Goal: Check status: Check status

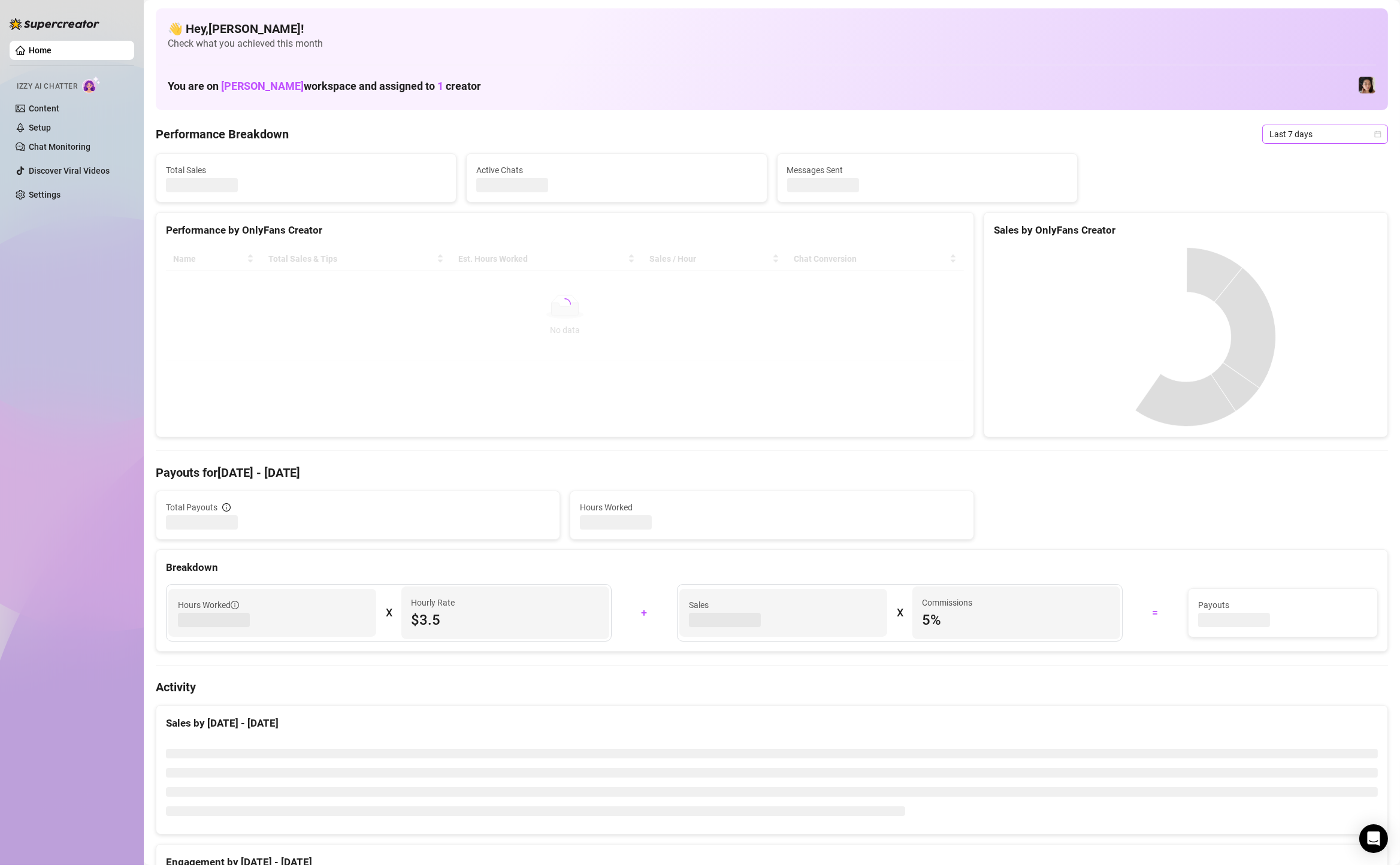
click at [1311, 132] on span "Last 7 days" at bounding box center [1325, 134] width 112 height 18
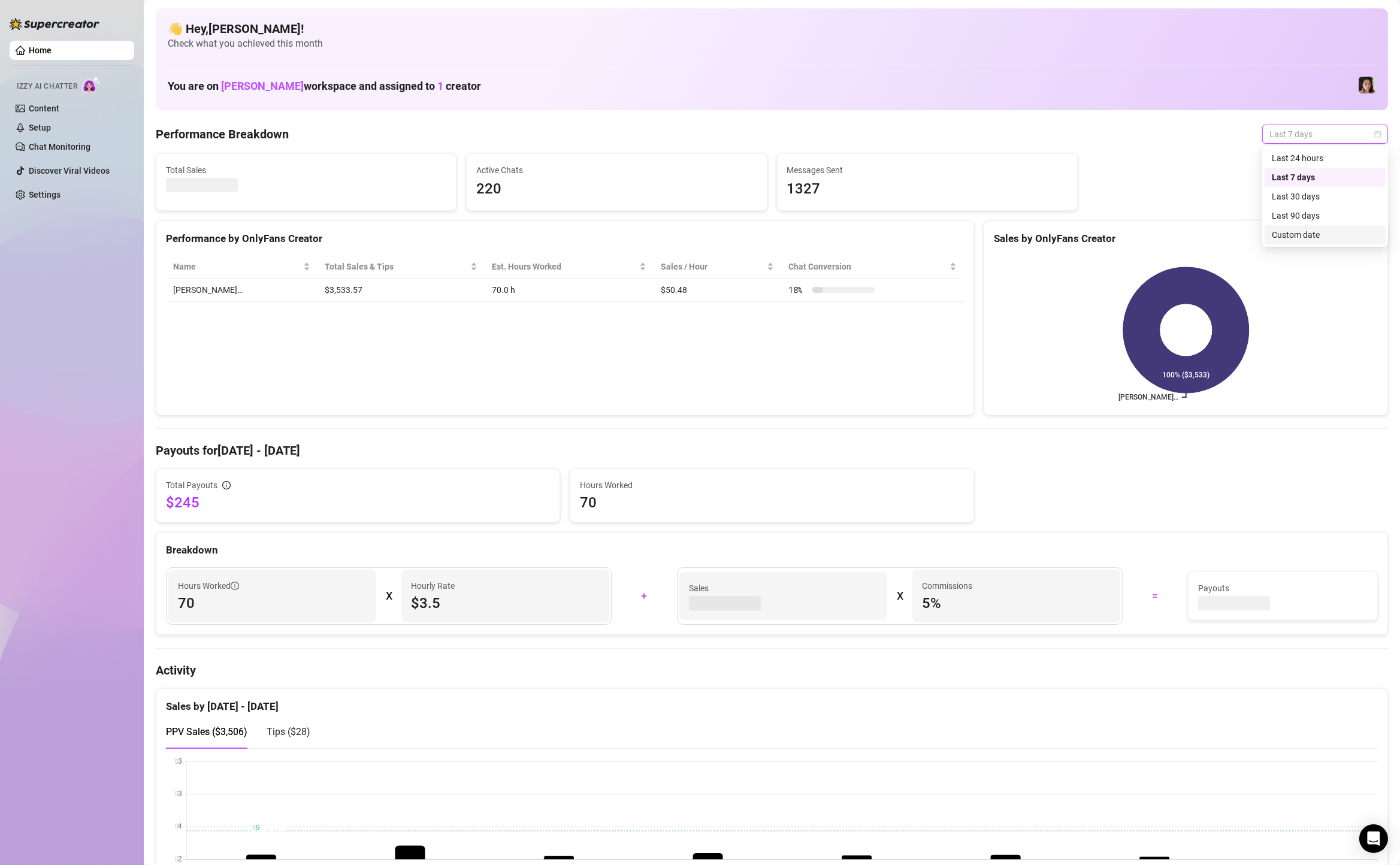
click at [1330, 230] on div "Custom date" at bounding box center [1325, 235] width 107 height 13
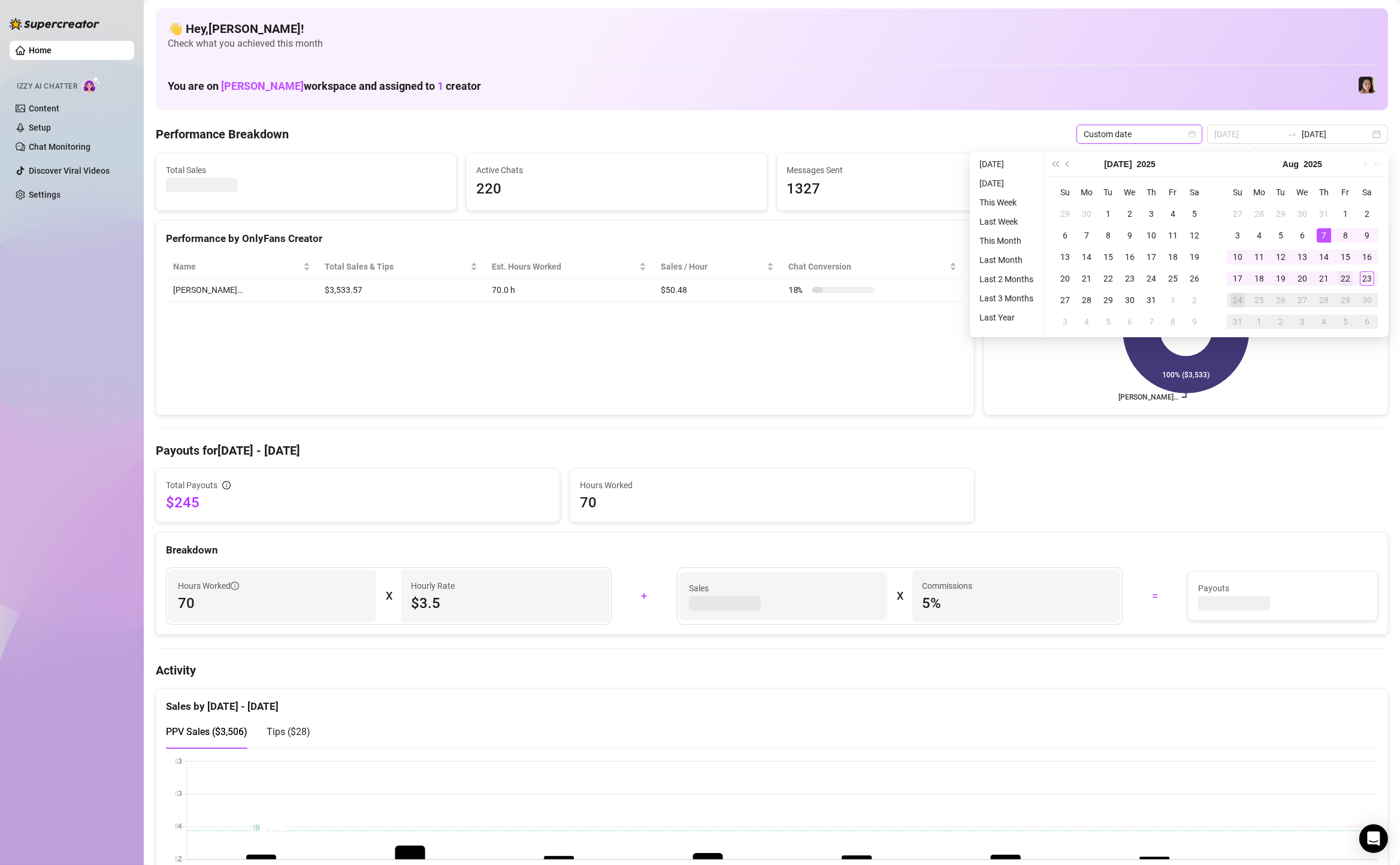
type input "2025-08-22"
click at [1352, 276] on div "22" at bounding box center [1345, 278] width 14 height 14
click at [1347, 279] on div "22" at bounding box center [1345, 278] width 14 height 14
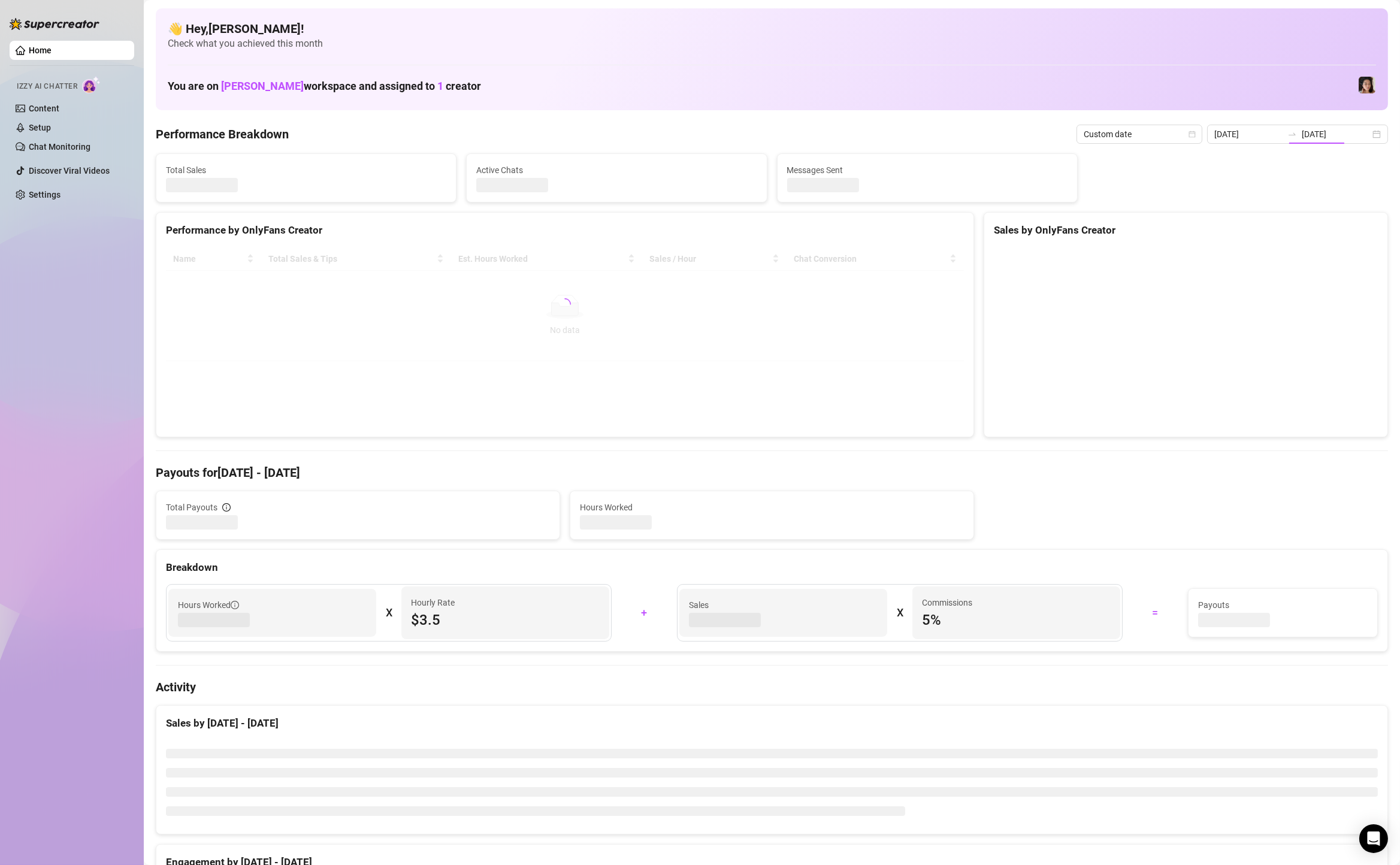
type input "2025-08-22"
type input "2025-08-17"
type input "2025-08-22"
click at [1377, 129] on div "2025-08-17 2025-08-22" at bounding box center [1297, 134] width 181 height 19
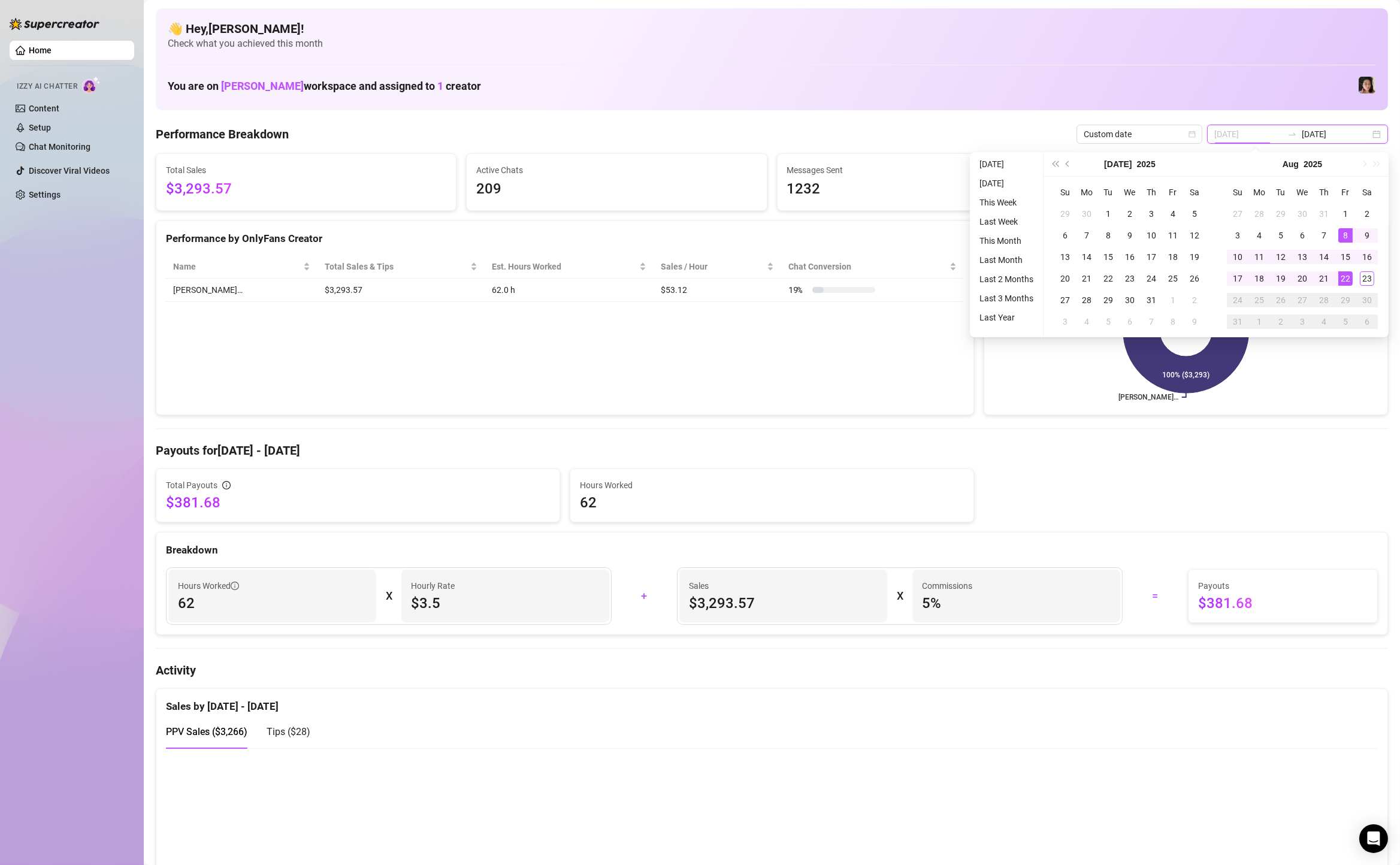
type input "2025-08-22"
click at [1342, 279] on div "22" at bounding box center [1345, 278] width 14 height 14
type input "[DATE]"
click at [1368, 279] on div "23" at bounding box center [1367, 278] width 14 height 14
type input "2025-08-22"
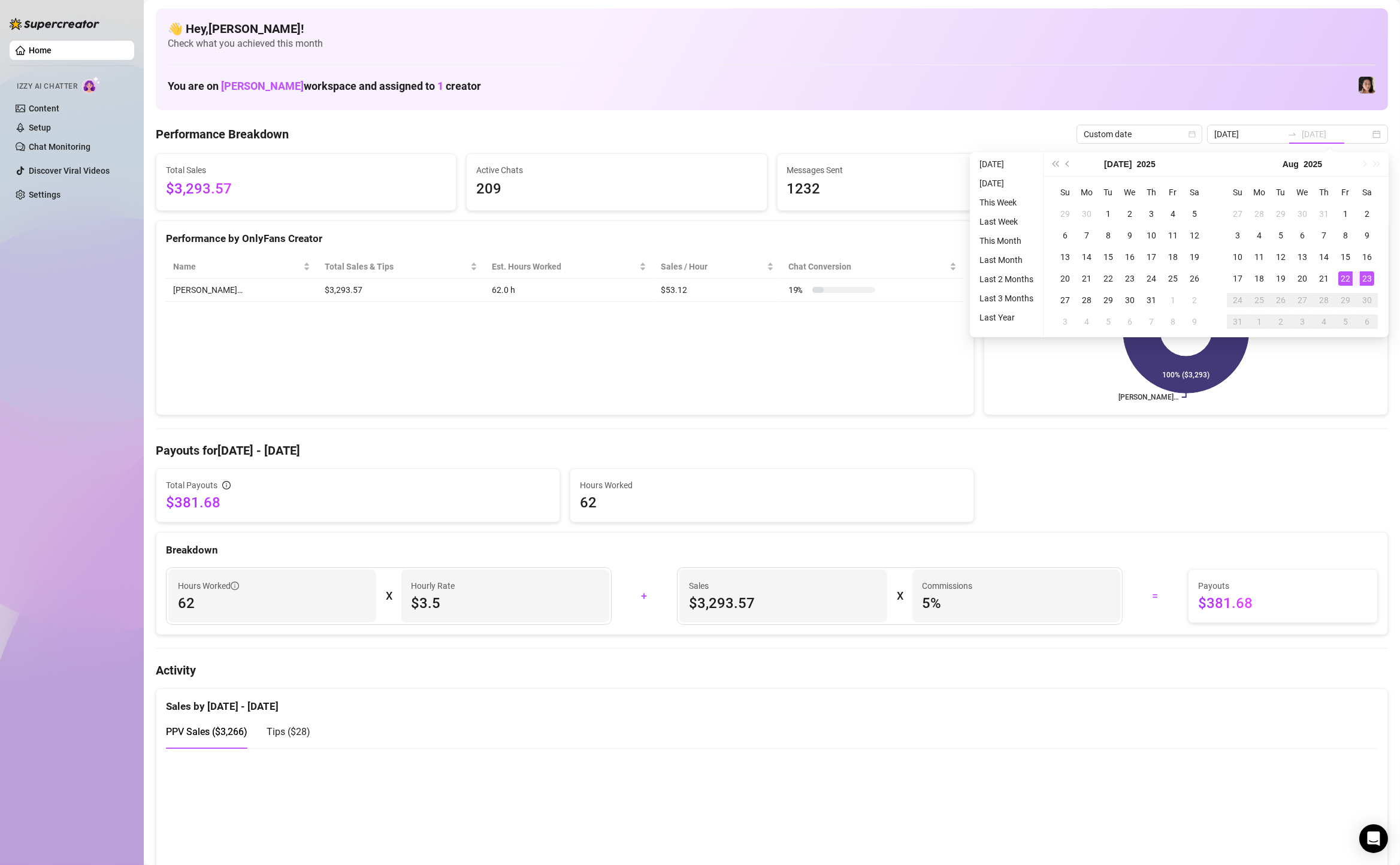
type input "[DATE]"
